Goal: Information Seeking & Learning: Learn about a topic

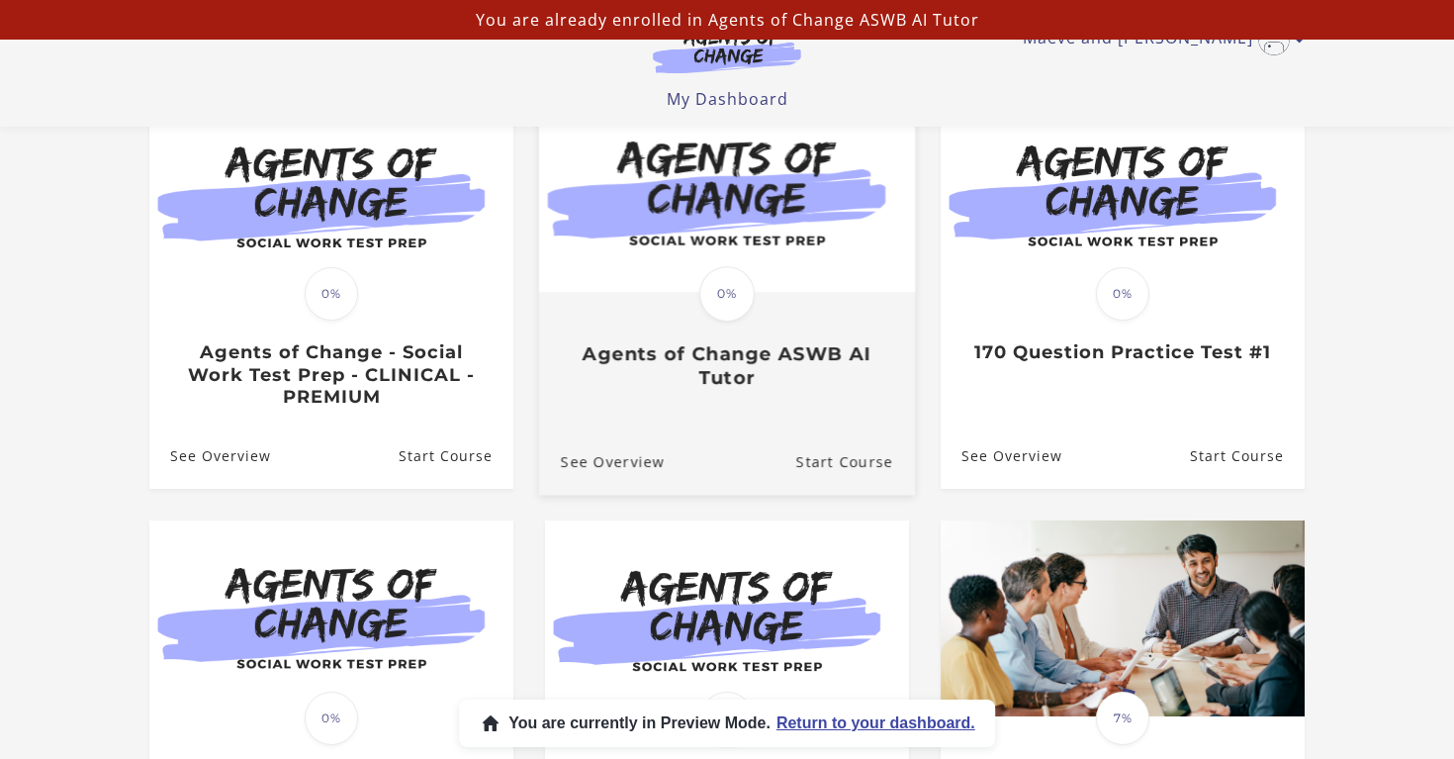
scroll to position [234, 0]
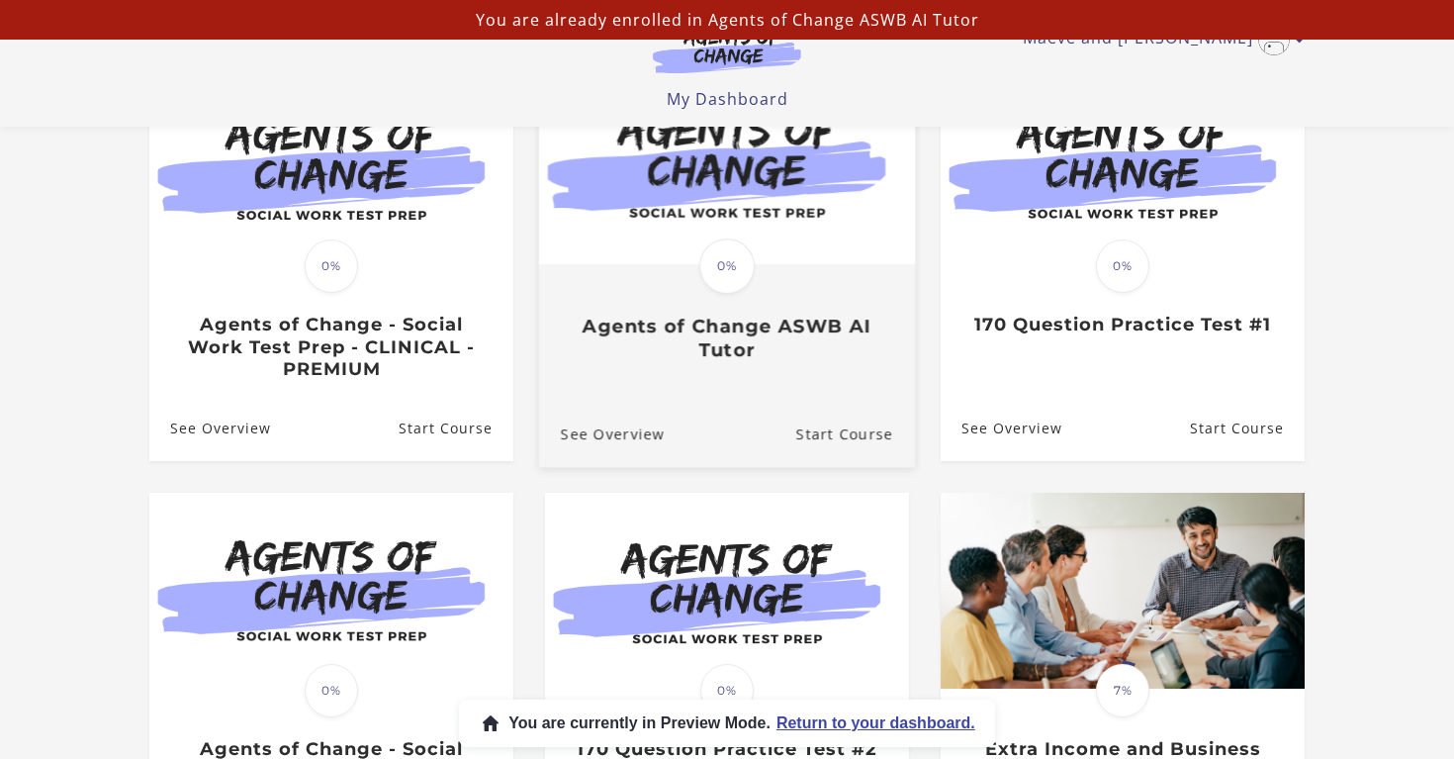
click at [831, 275] on div "Translation missing: en.liquid.partials.dashboard_course_card.progress_descript…" at bounding box center [727, 313] width 376 height 95
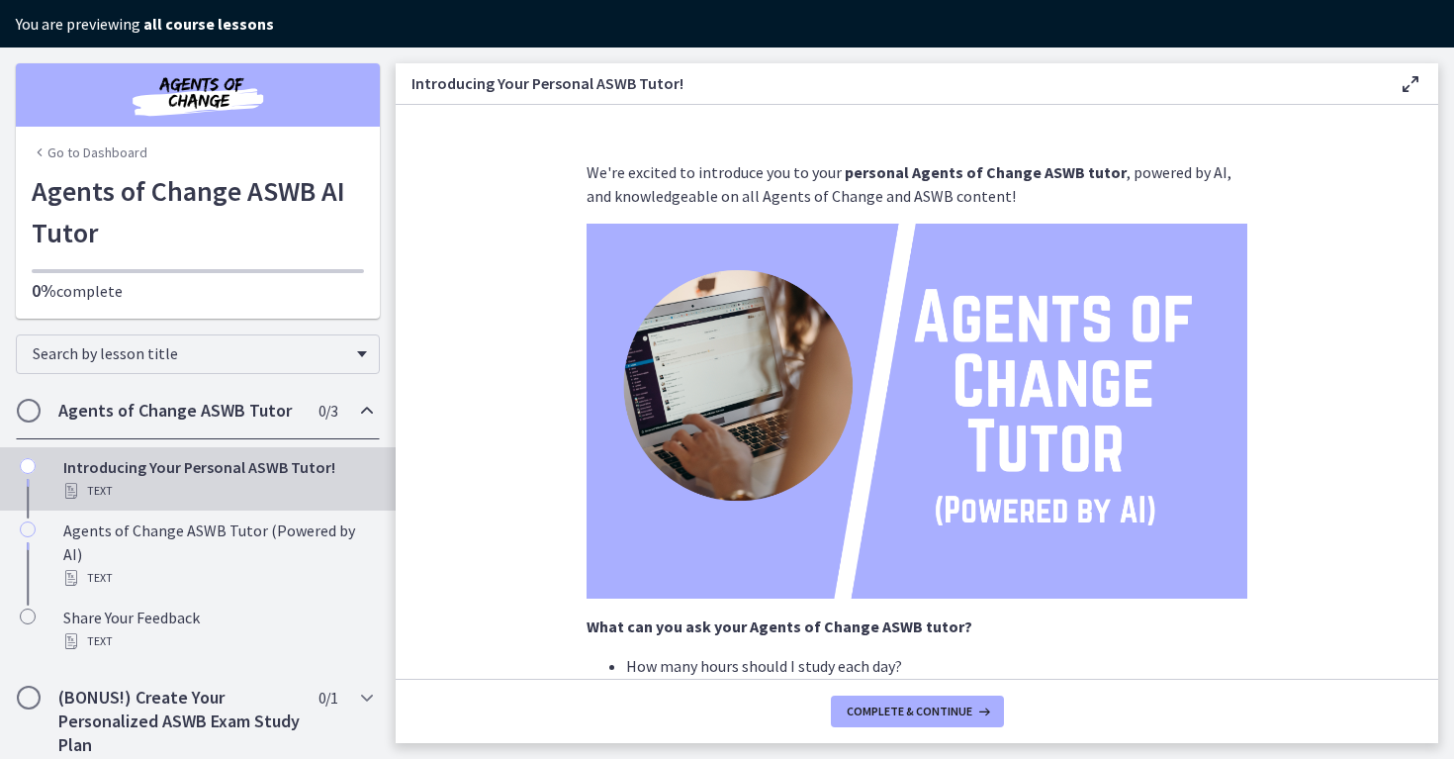
scroll to position [339, 0]
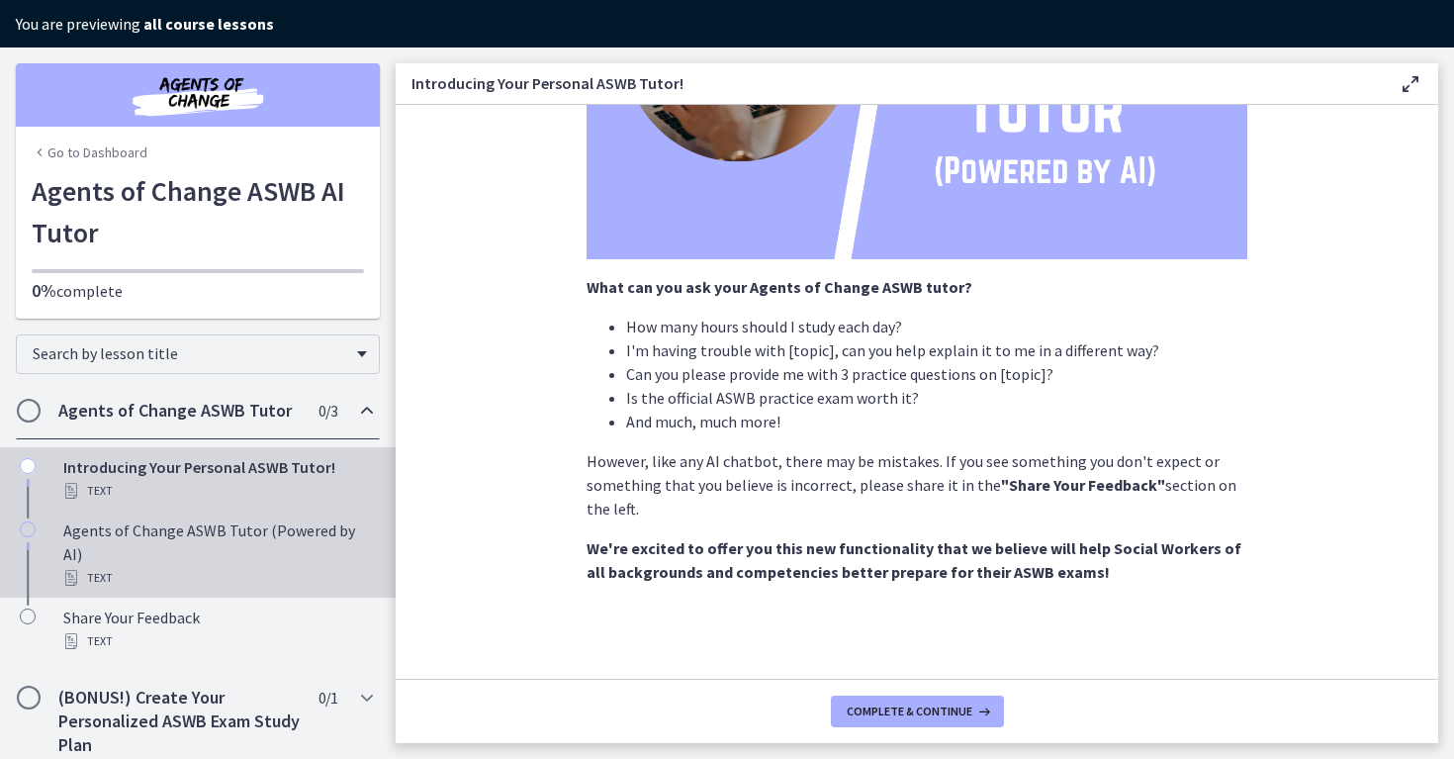
click at [269, 523] on div "Agents of Change ASWB Tutor (Powered by AI) Text" at bounding box center [217, 553] width 309 height 71
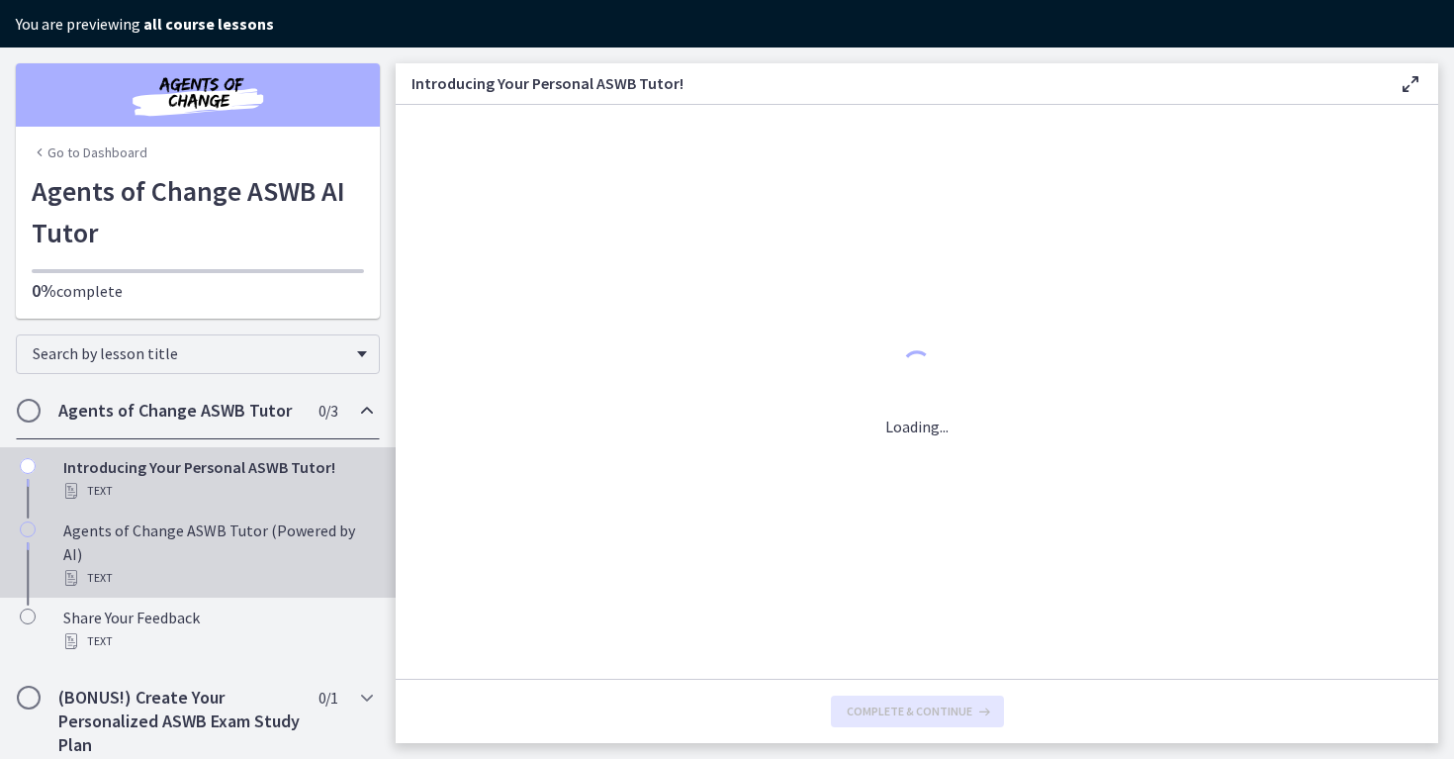
scroll to position [0, 0]
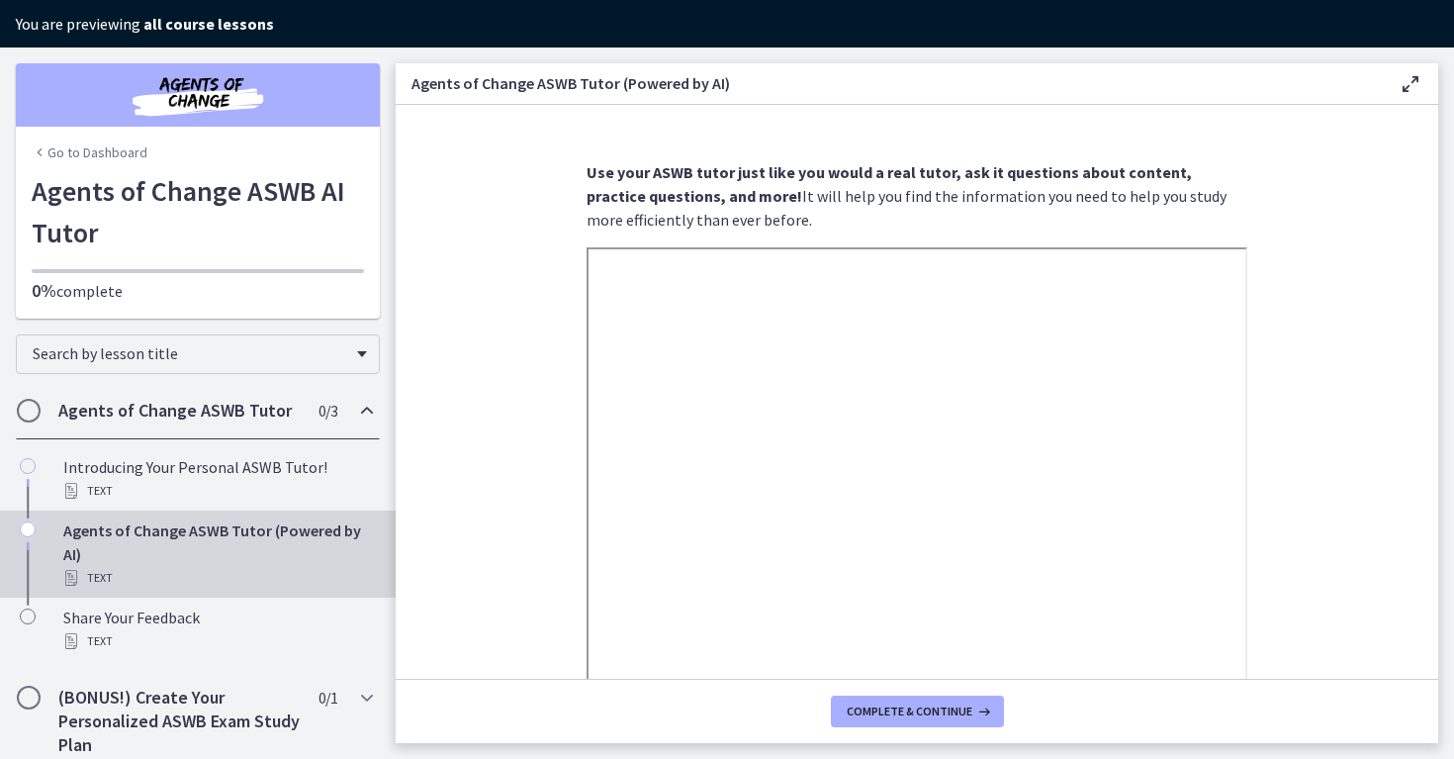
scroll to position [362, 0]
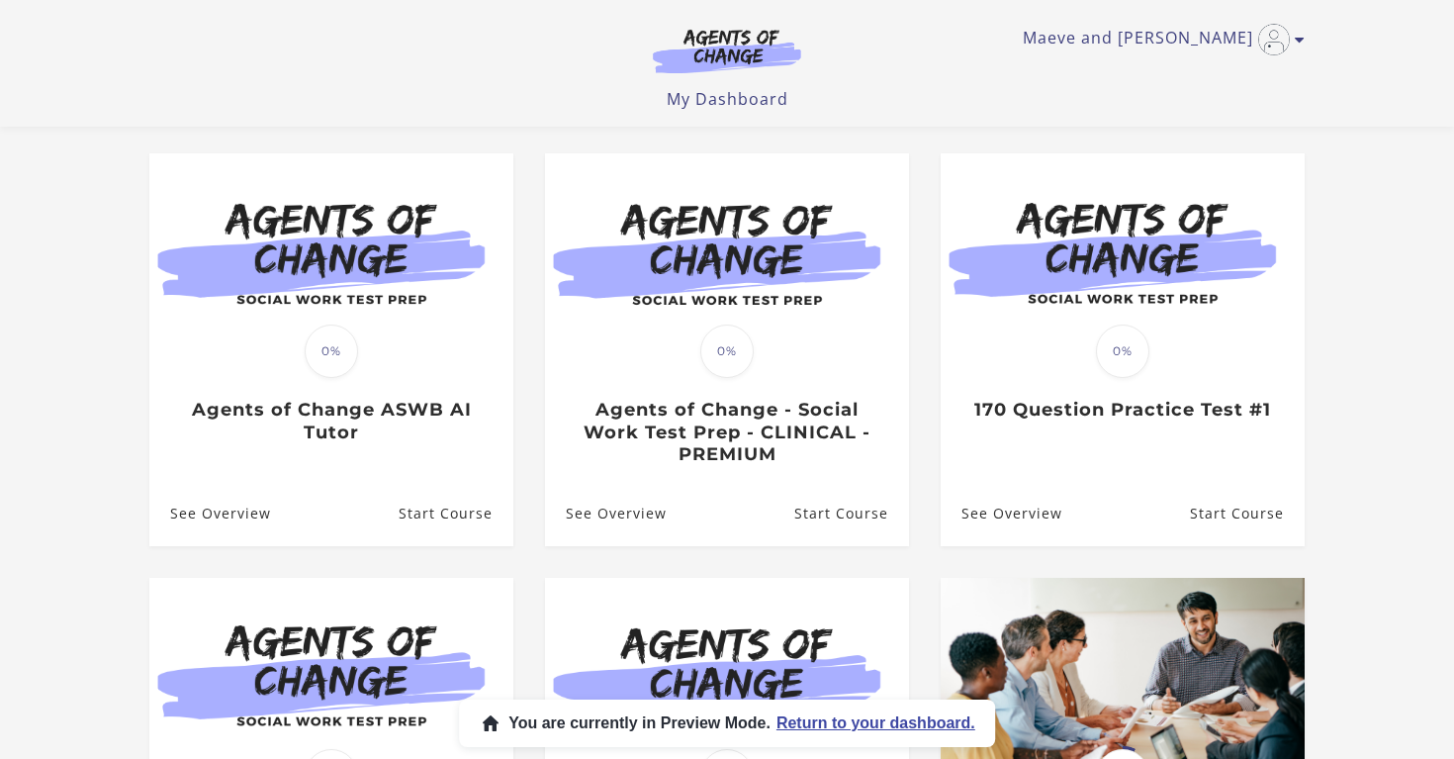
scroll to position [336, 0]
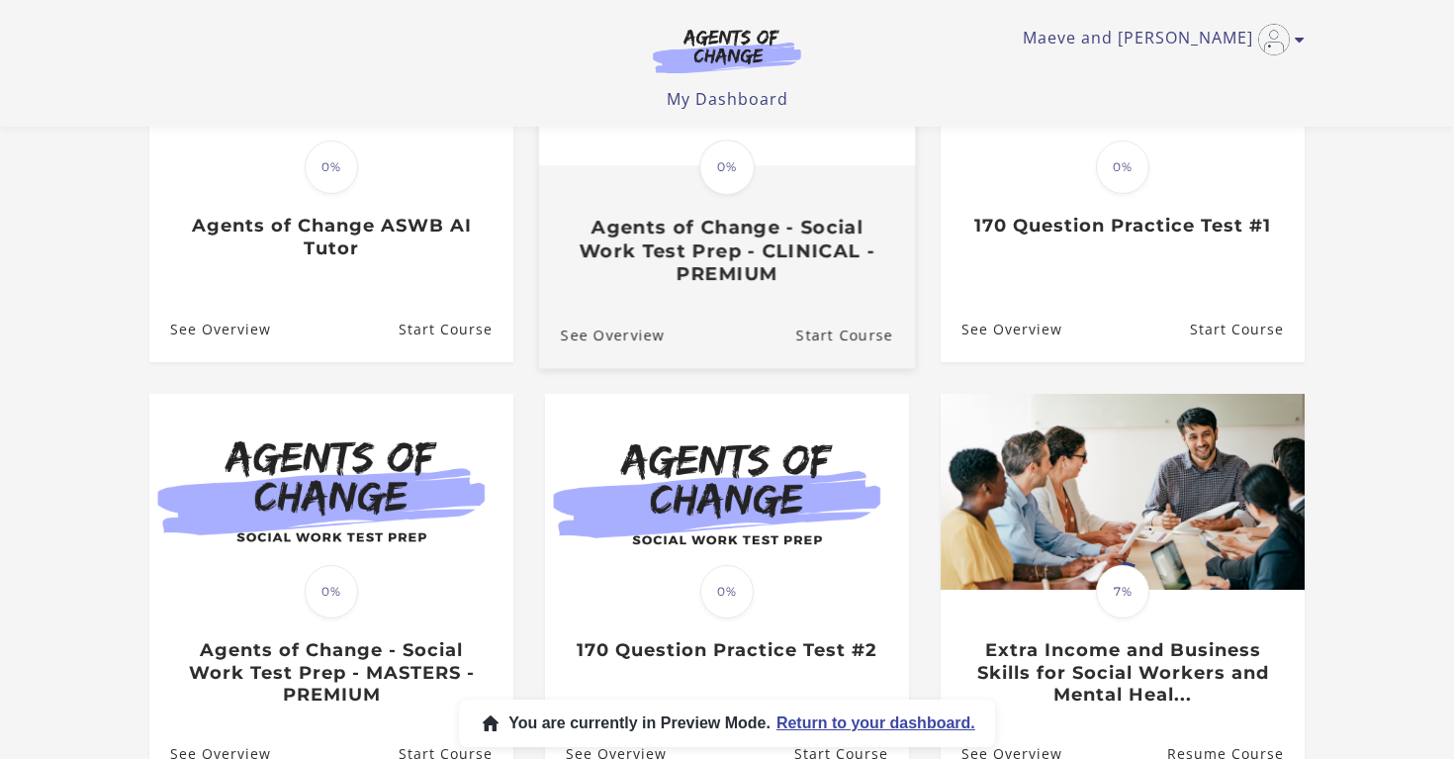
click at [751, 233] on h3 "Agents of Change - Social Work Test Prep - CLINICAL - PREMIUM" at bounding box center [727, 251] width 332 height 69
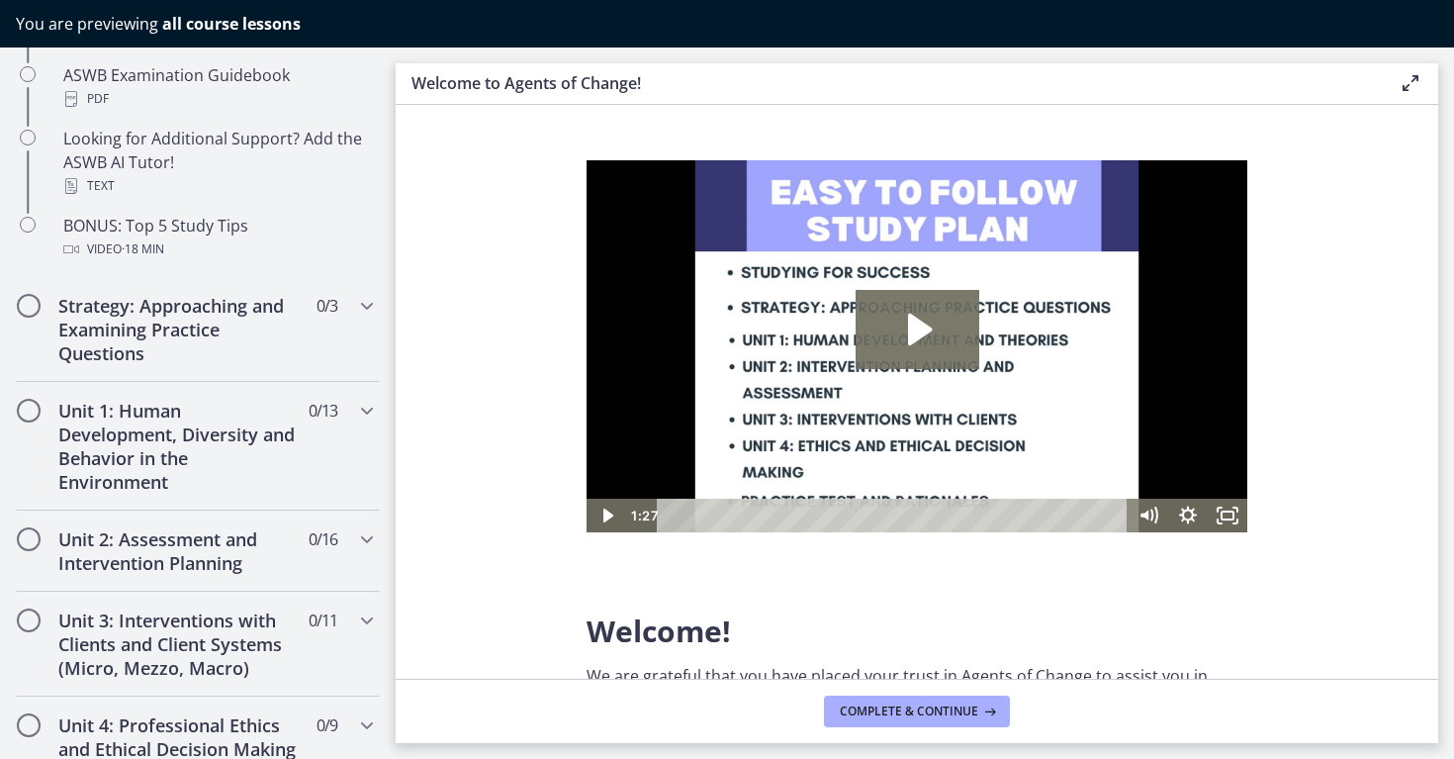
scroll to position [1117, 0]
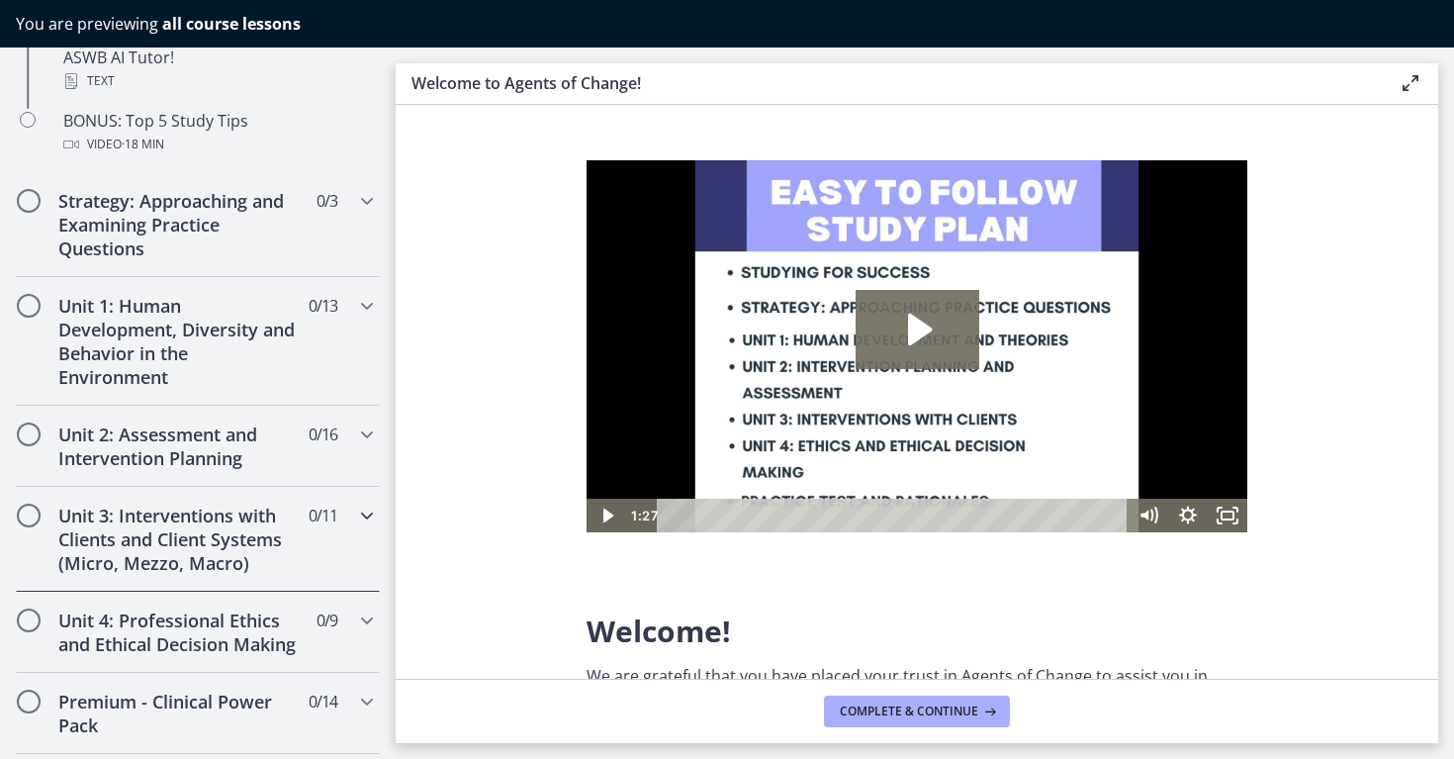
click at [215, 550] on h2 "Unit 3: Interventions with Clients and Client Systems (Micro, Mezzo, Macro)" at bounding box center [178, 539] width 241 height 71
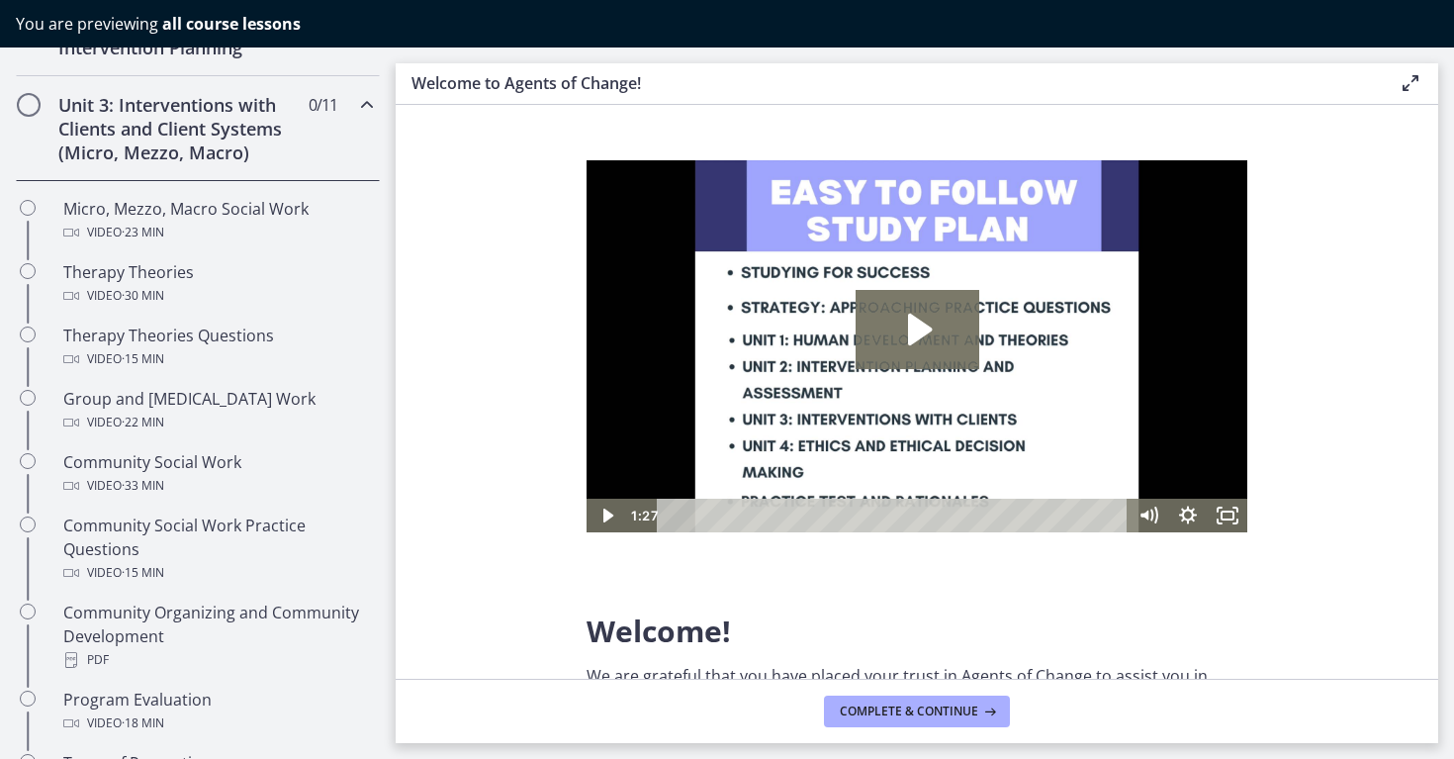
scroll to position [739, 0]
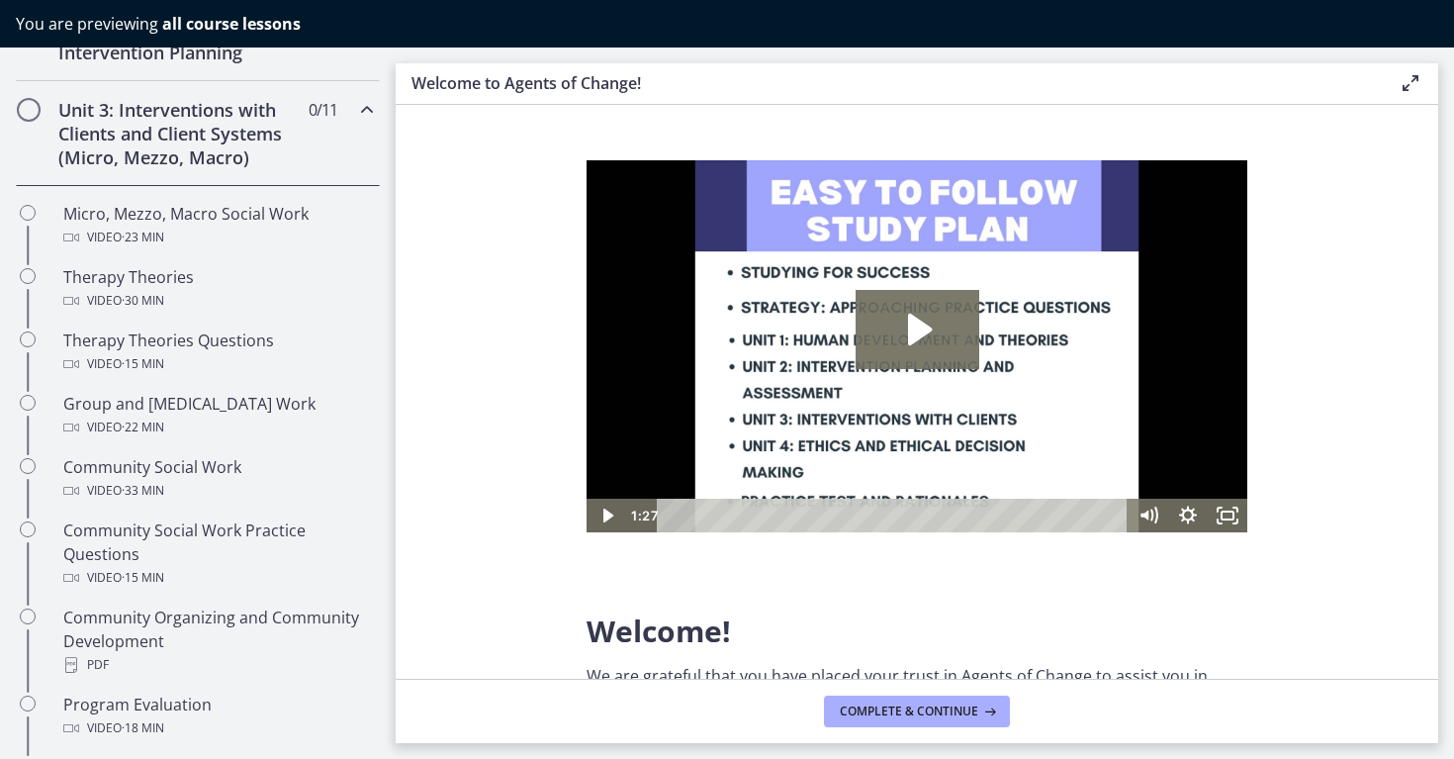
click at [270, 134] on h2 "Unit 3: Interventions with Clients and Client Systems (Micro, Mezzo, Macro)" at bounding box center [178, 133] width 241 height 71
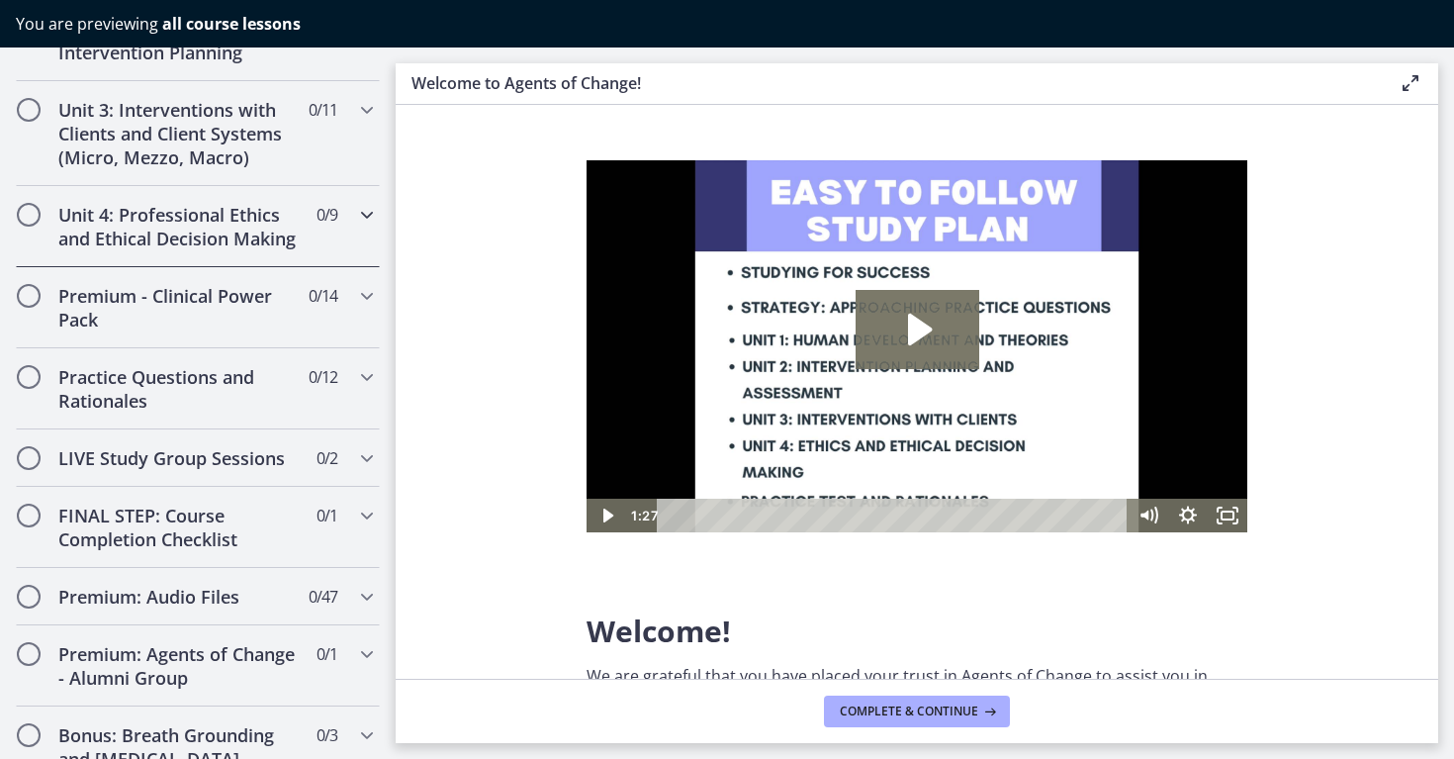
click at [234, 218] on h2 "Unit 4: Professional Ethics and Ethical Decision Making" at bounding box center [178, 226] width 241 height 47
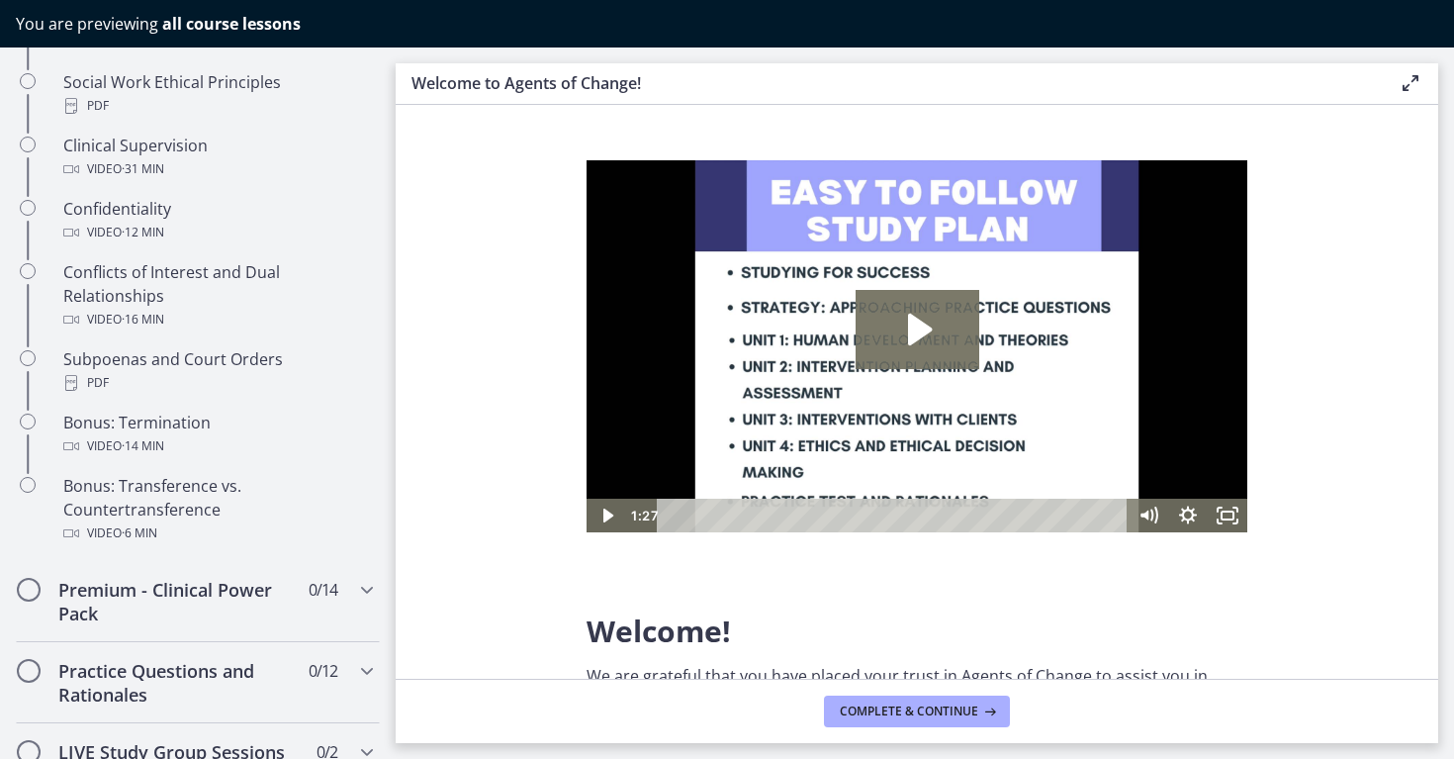
scroll to position [1082, 0]
click at [178, 577] on h2 "Premium - Clinical Power Pack" at bounding box center [178, 597] width 241 height 47
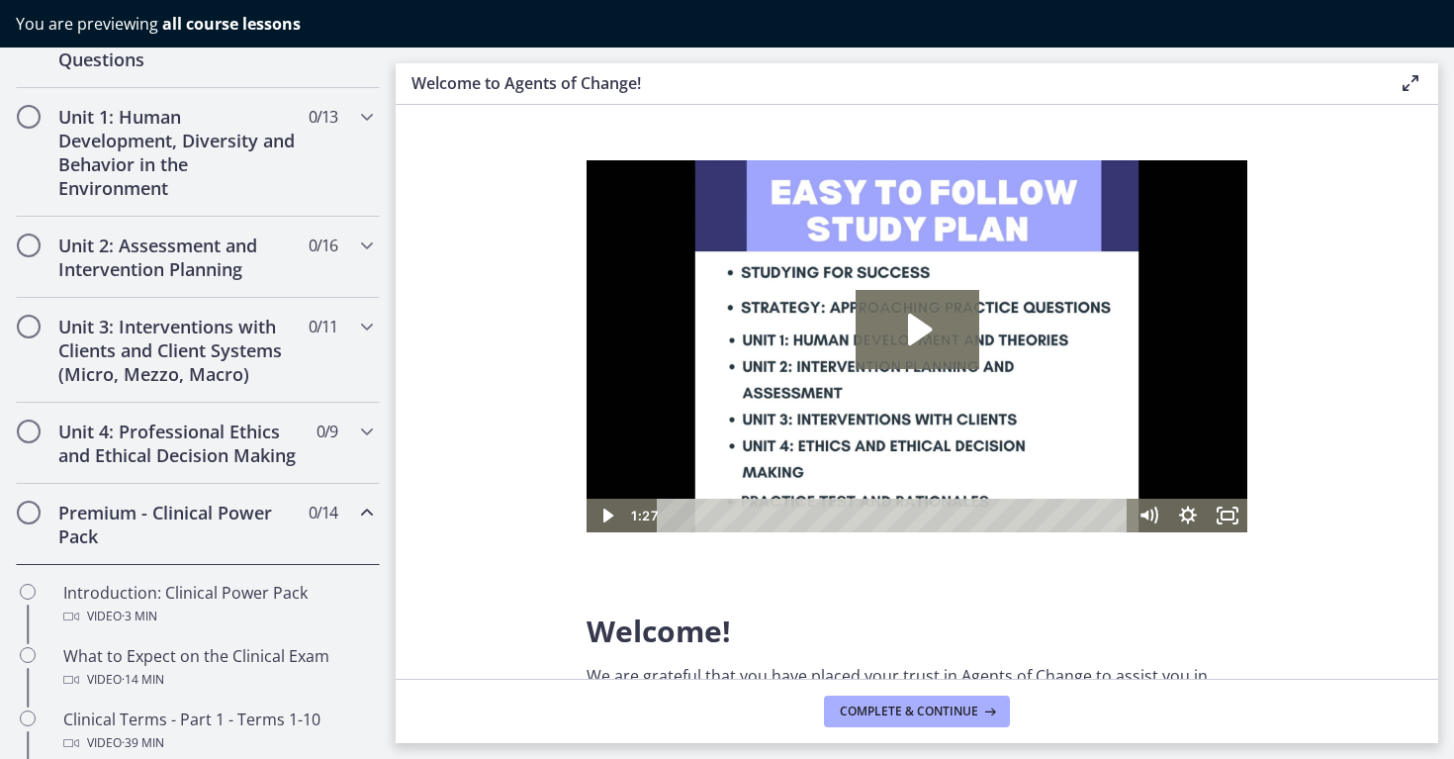
scroll to position [492, 0]
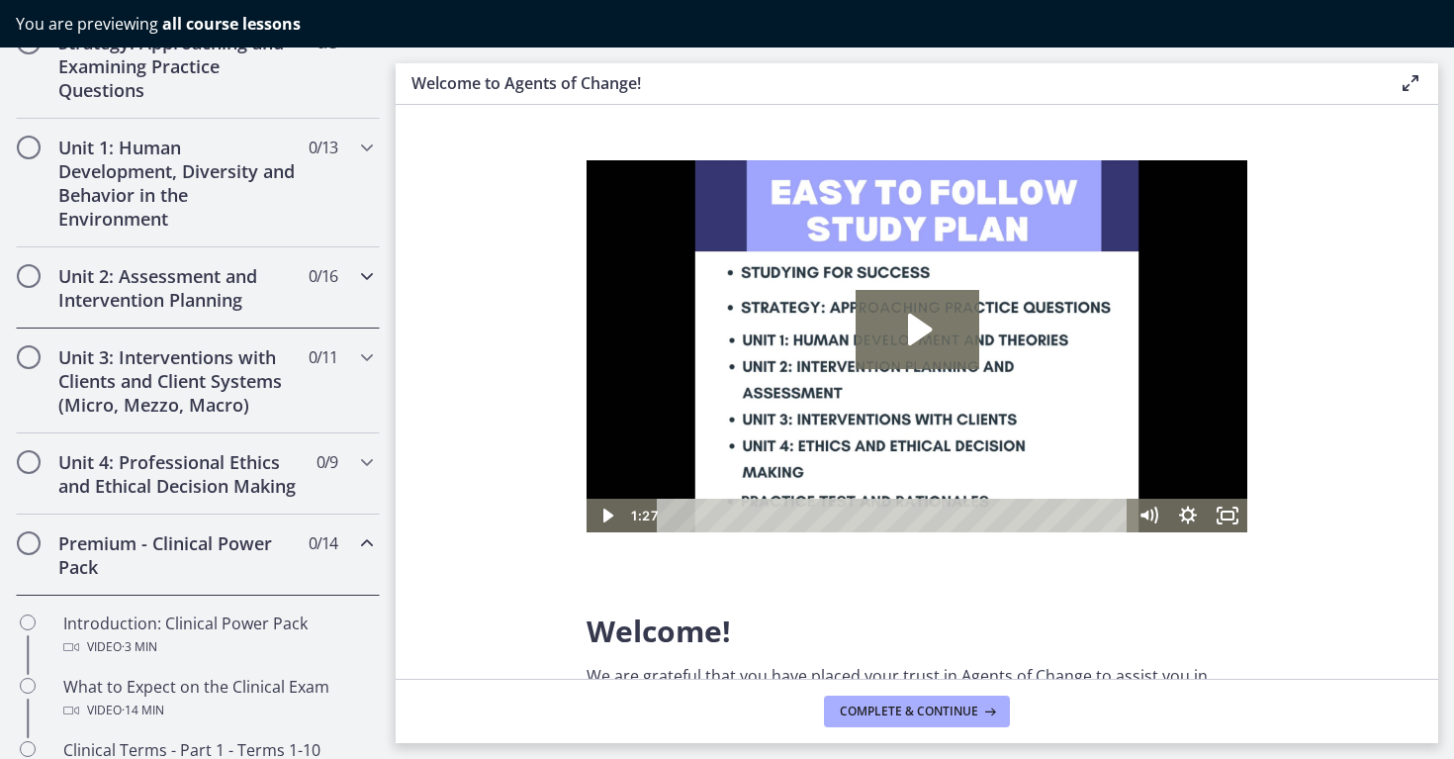
click at [245, 293] on h2 "Unit 2: Assessment and Intervention Planning" at bounding box center [178, 287] width 241 height 47
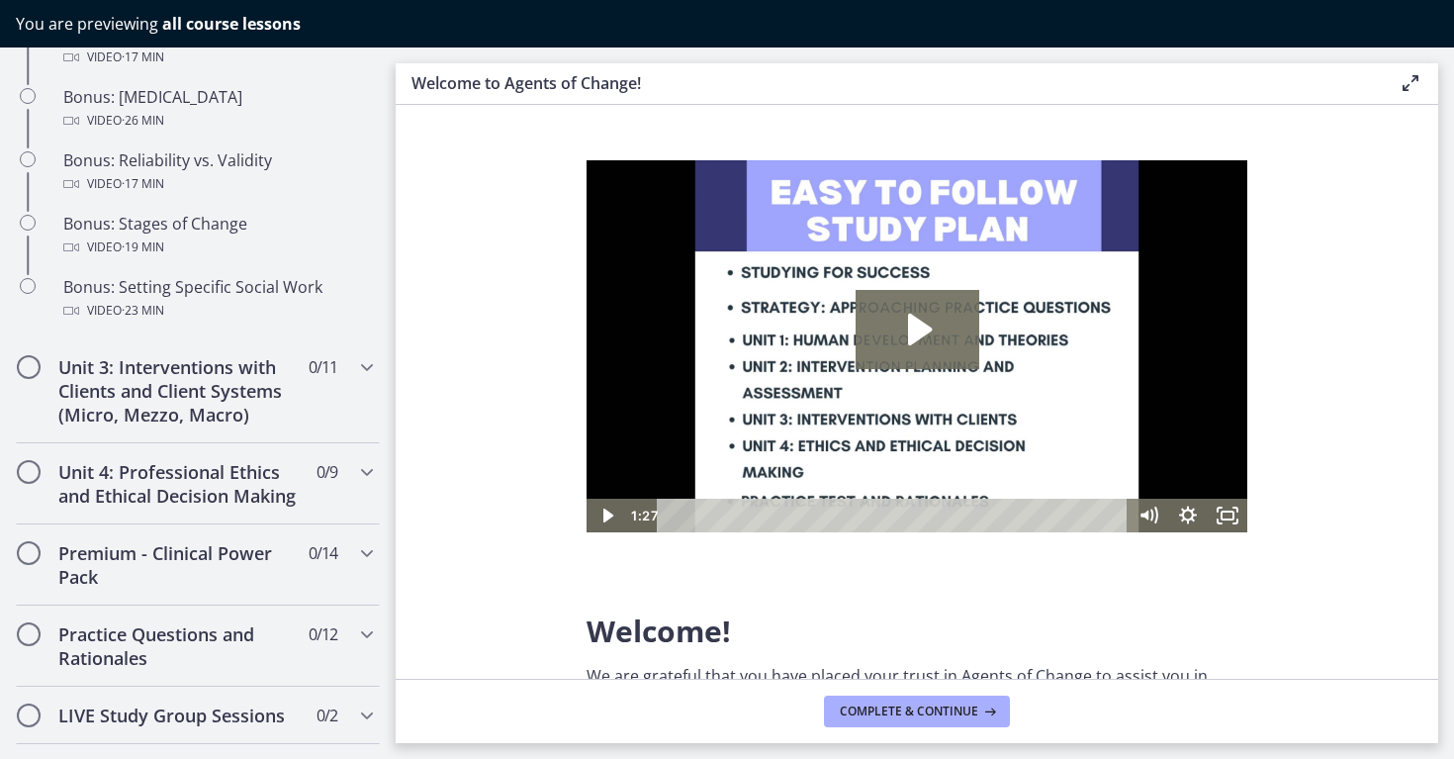
scroll to position [1782, 0]
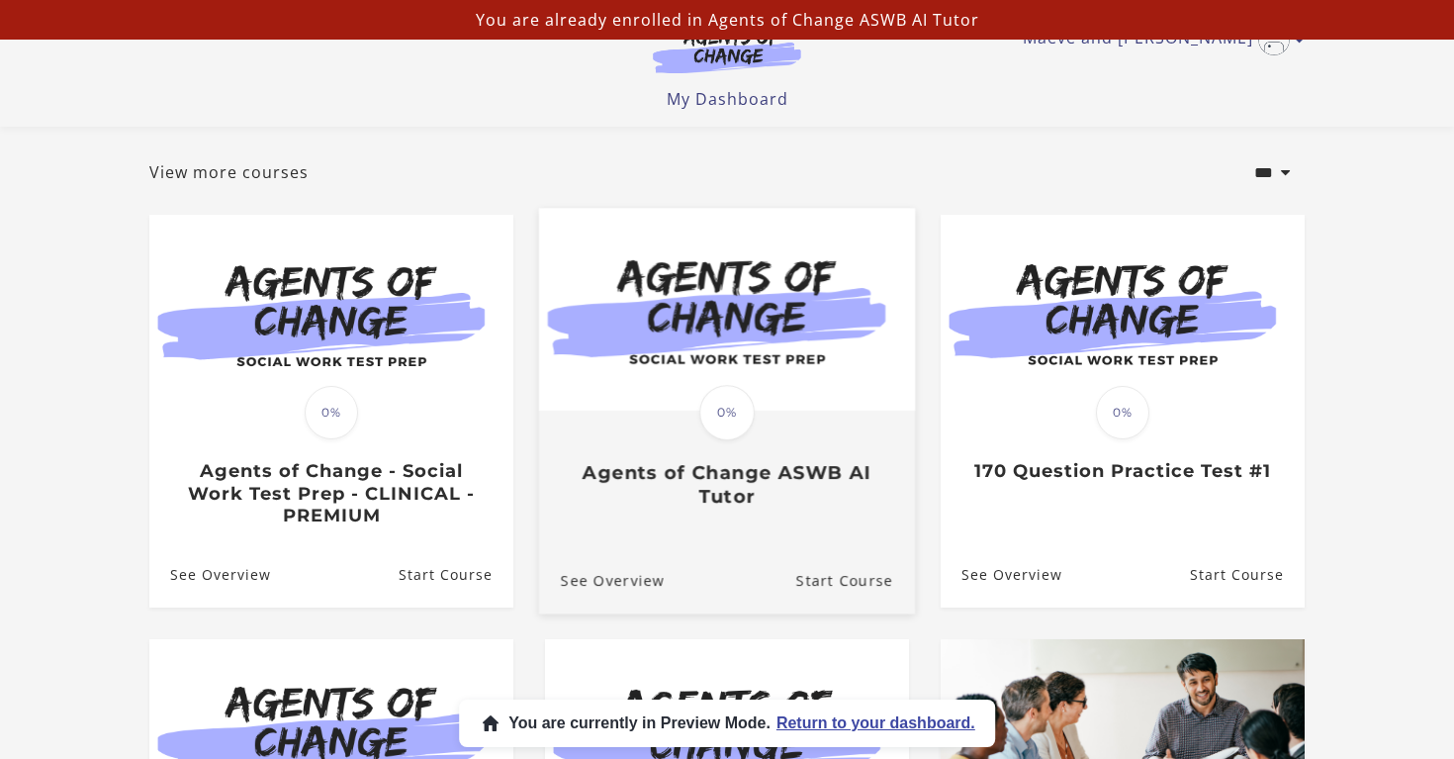
scroll to position [119, 0]
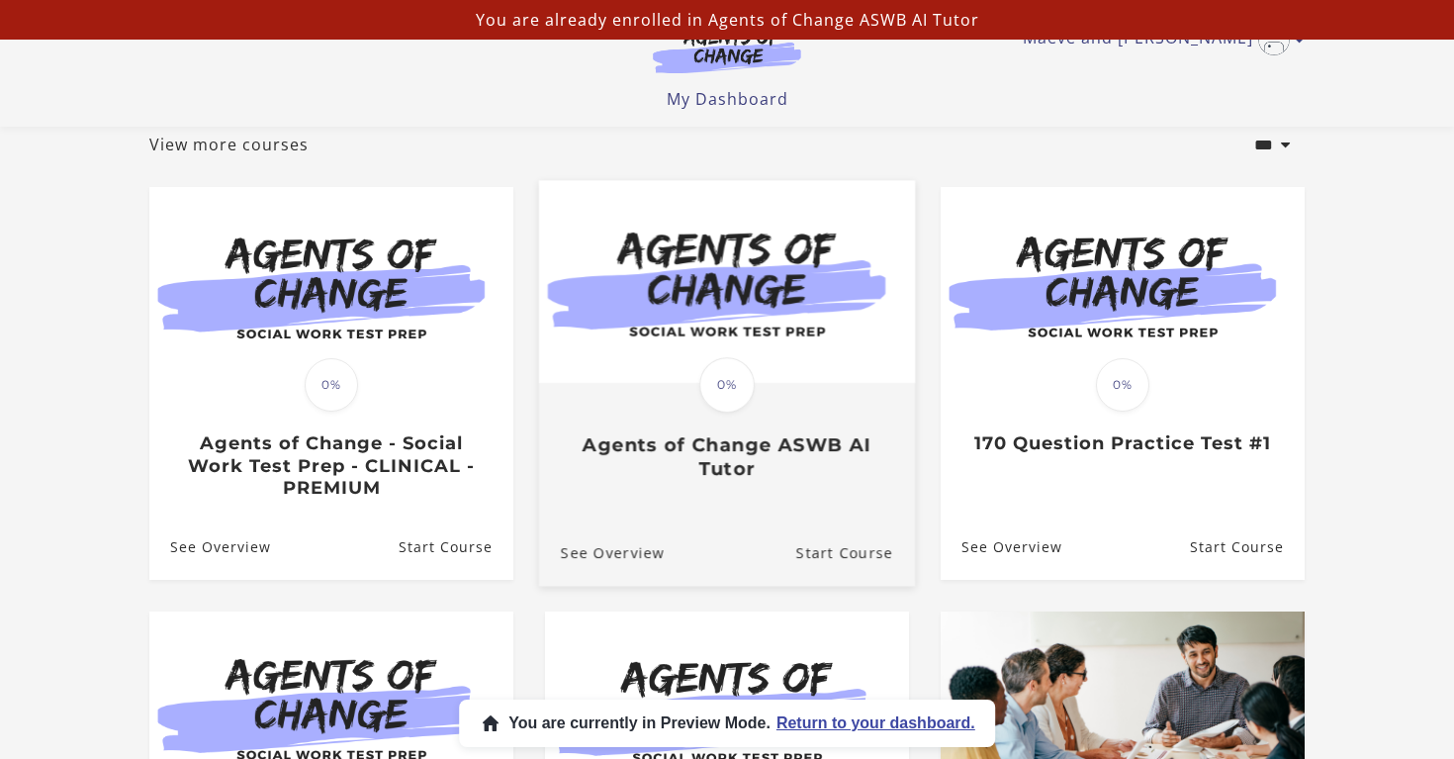
click at [707, 329] on img at bounding box center [727, 282] width 376 height 203
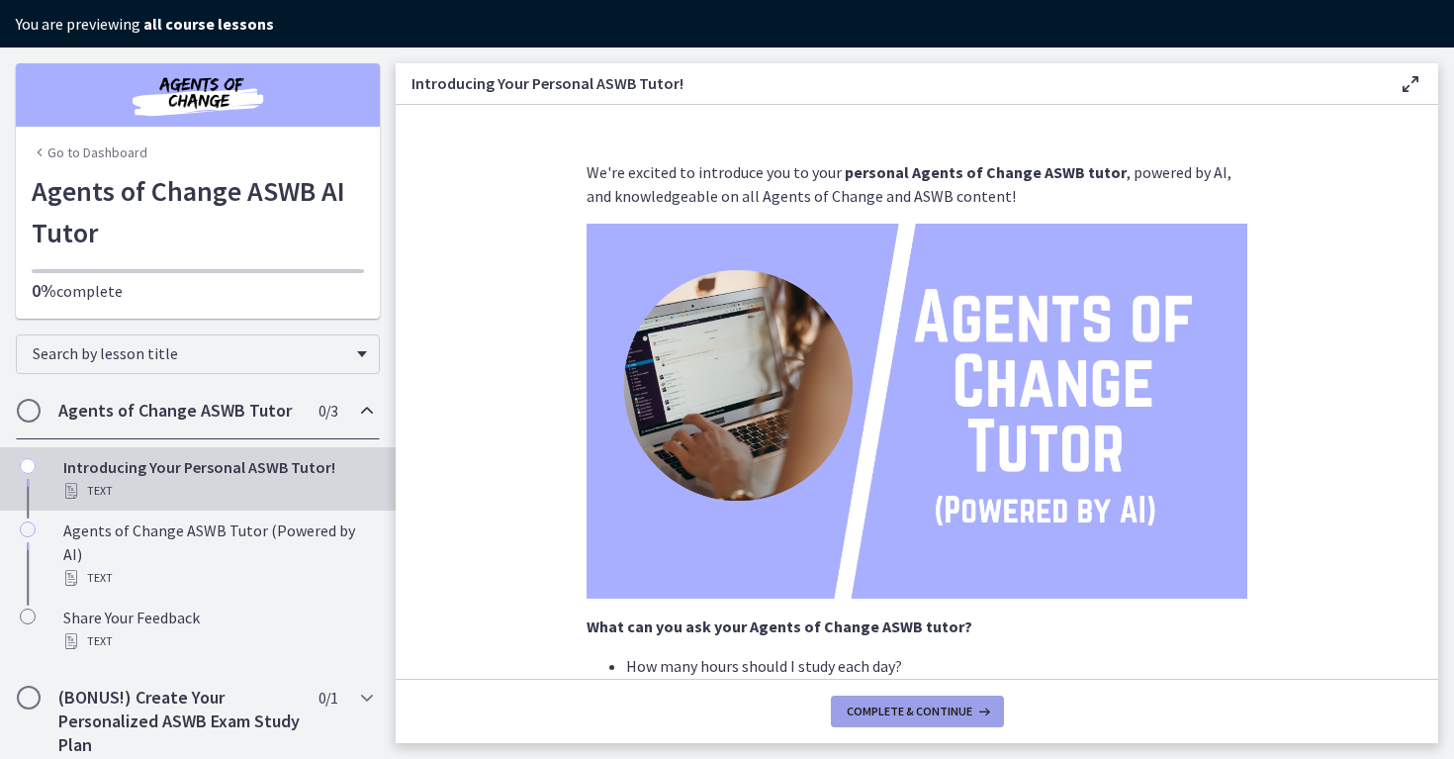
click at [931, 714] on span "Complete & continue" at bounding box center [910, 711] width 126 height 16
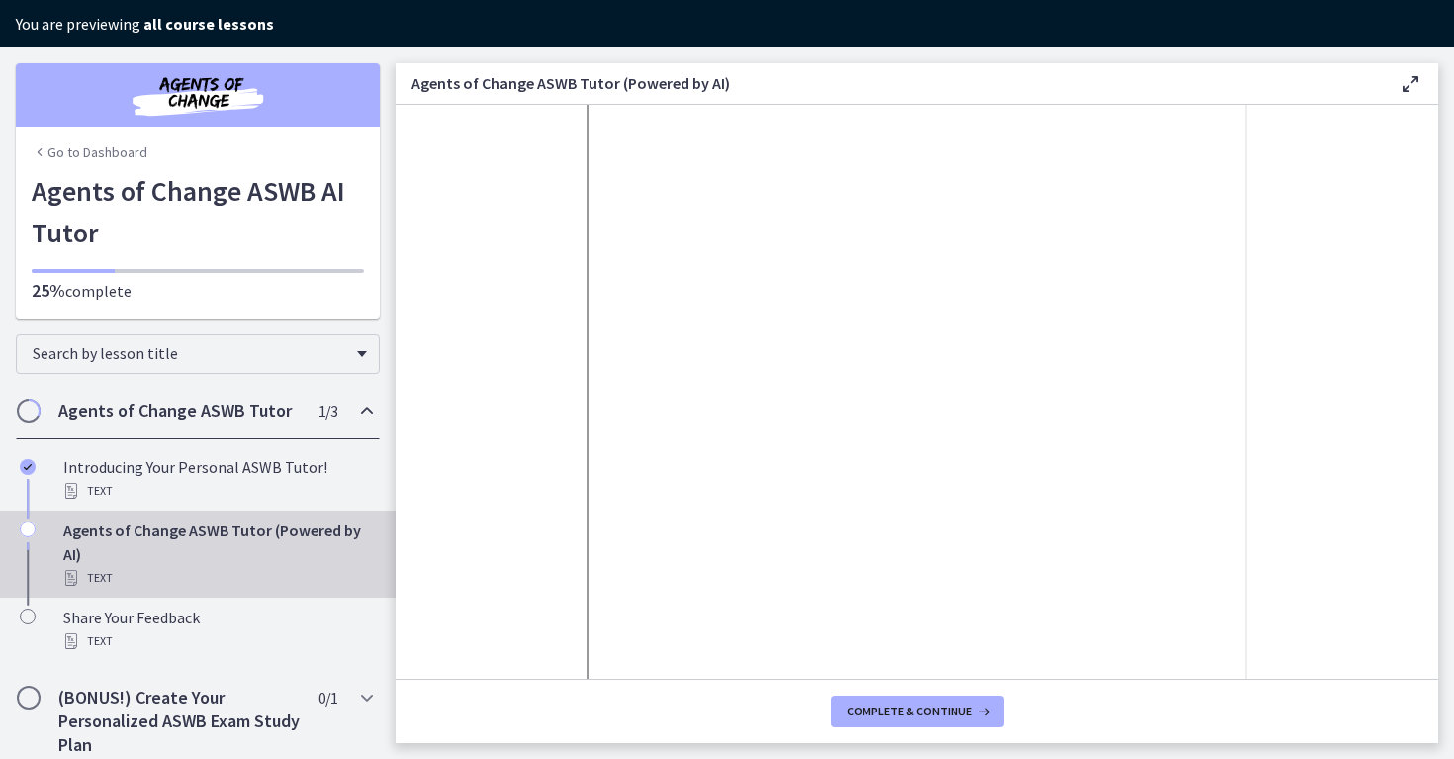
scroll to position [219, 0]
